Goal: Check status: Check status

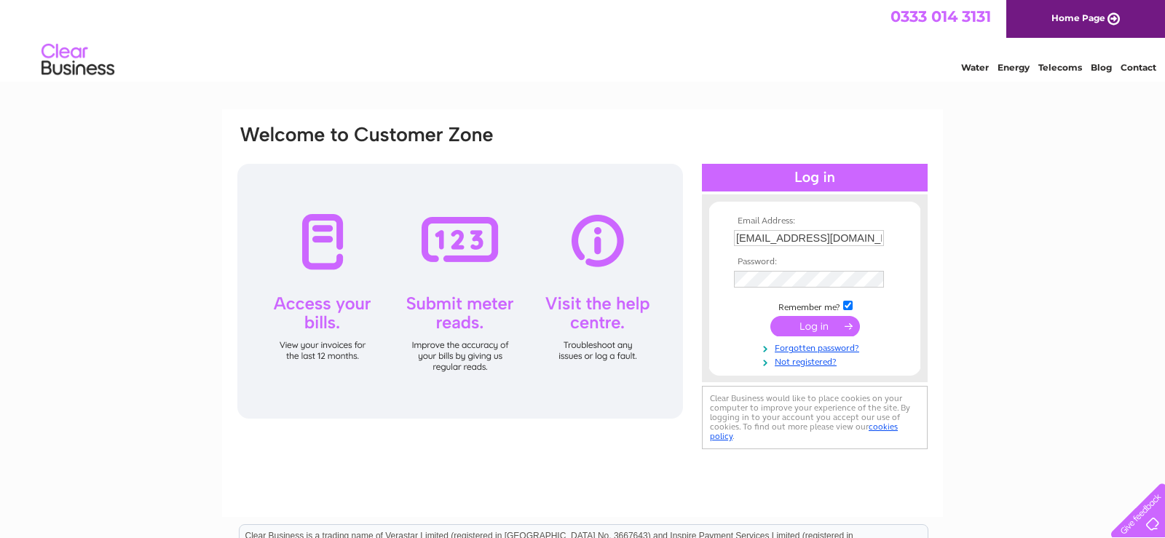
drag, startPoint x: 815, startPoint y: 327, endPoint x: 809, endPoint y: 331, distance: 7.5
click at [812, 328] on input "submit" at bounding box center [815, 326] width 90 height 20
click at [808, 324] on input "submit" at bounding box center [815, 326] width 90 height 20
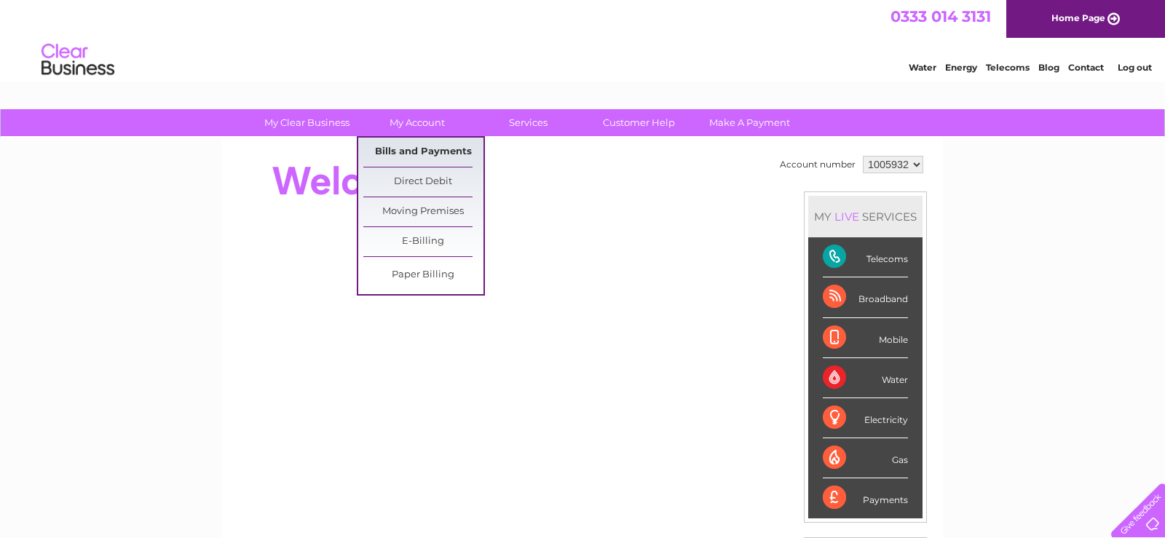
click at [416, 146] on link "Bills and Payments" at bounding box center [423, 152] width 120 height 29
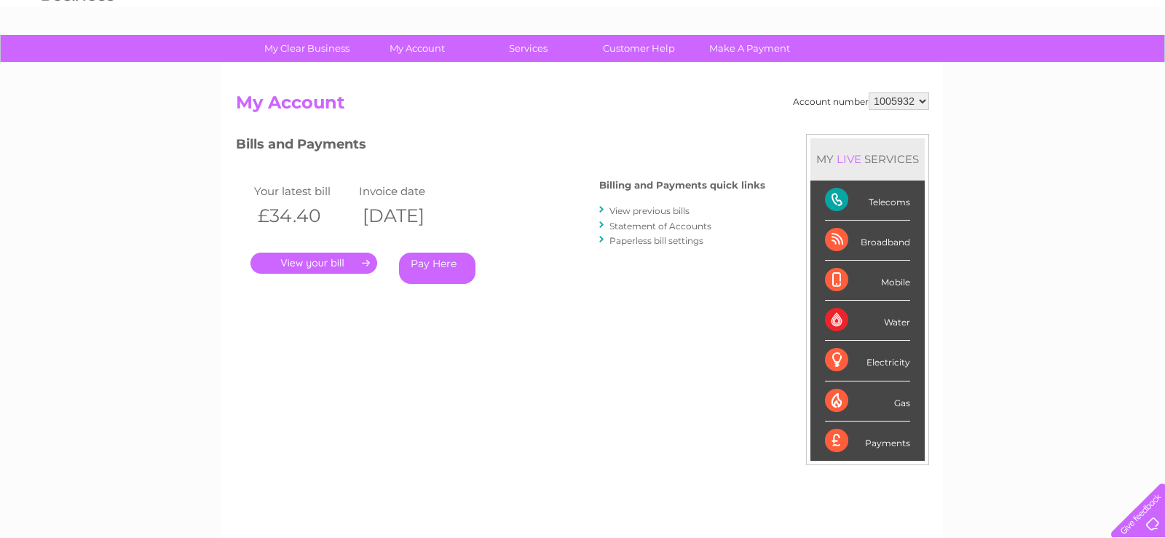
scroll to position [149, 0]
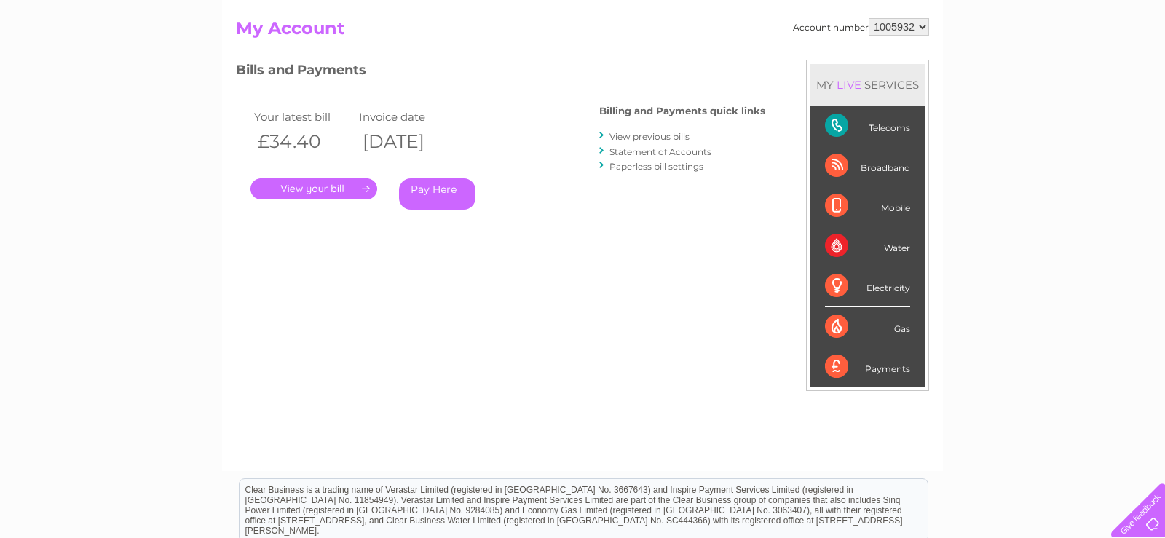
click at [333, 188] on link "." at bounding box center [313, 188] width 127 height 21
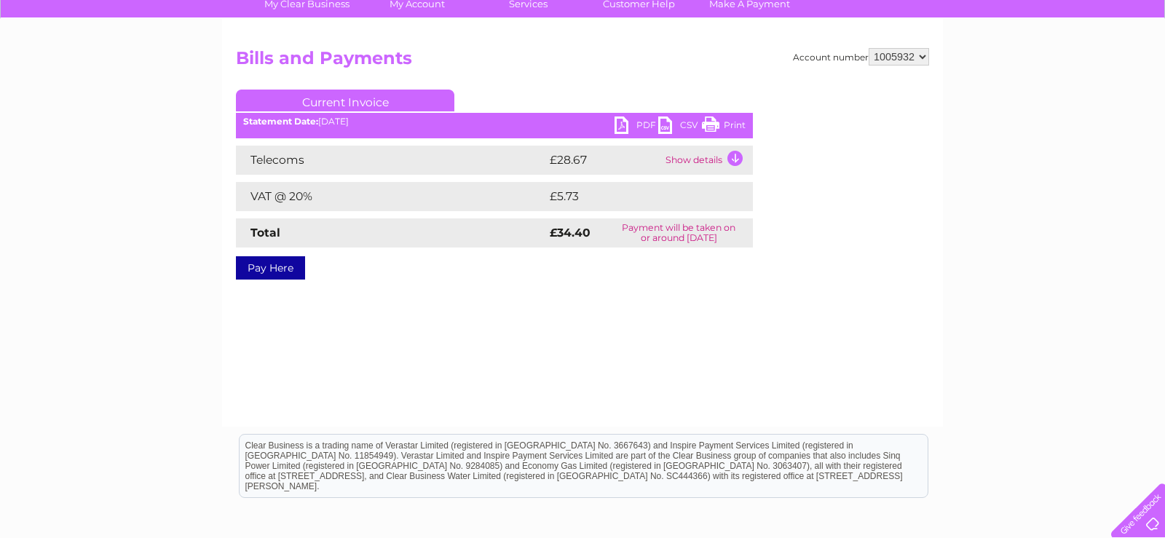
scroll to position [44, 0]
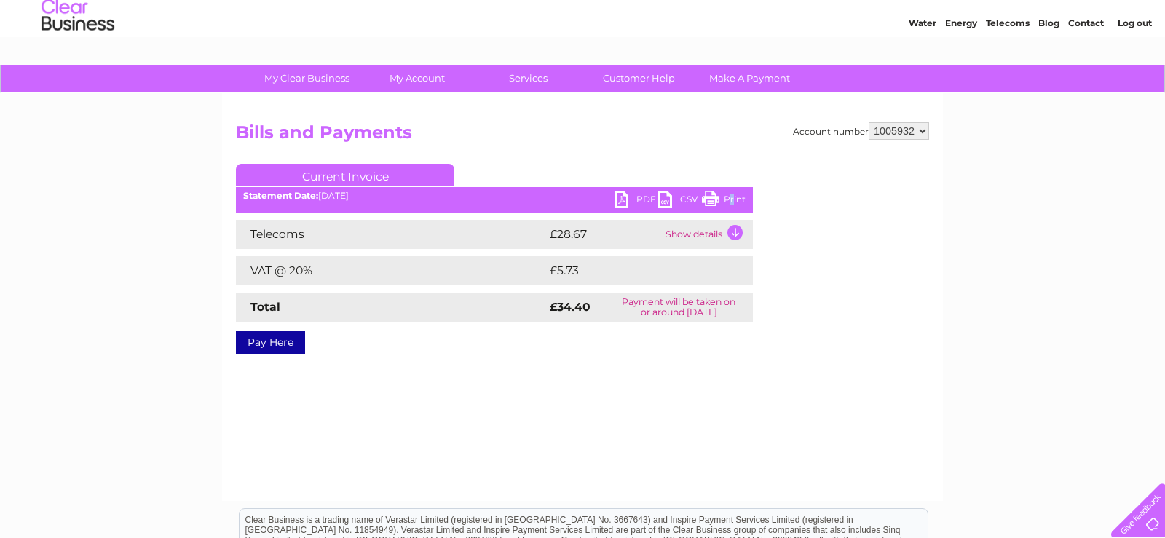
click at [730, 196] on link "Print" at bounding box center [724, 201] width 44 height 21
